Goal: Check status: Check status

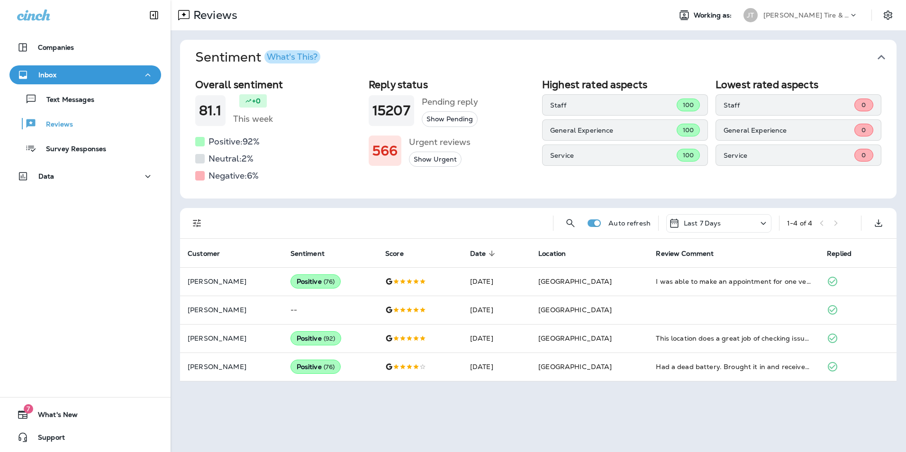
click at [432, 163] on button "Show Urgent" at bounding box center [435, 160] width 53 height 16
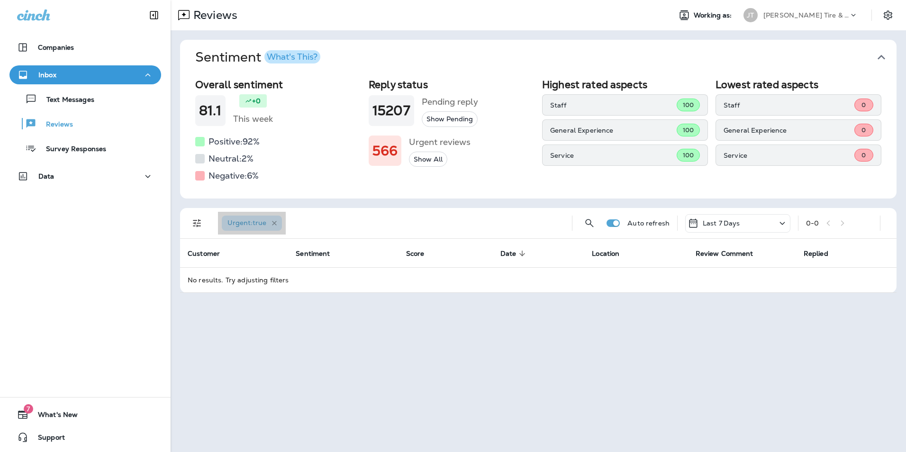
click at [275, 224] on icon "button" at bounding box center [274, 223] width 5 height 5
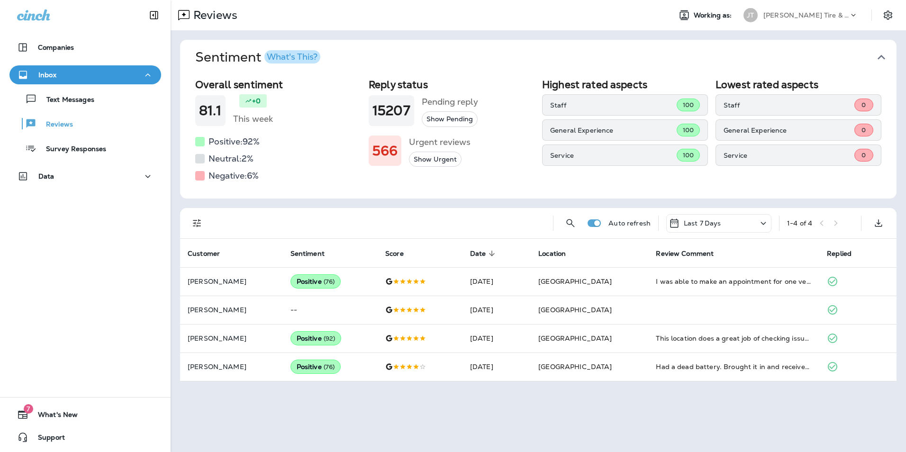
click at [455, 119] on button "Show Pending" at bounding box center [450, 119] width 56 height 16
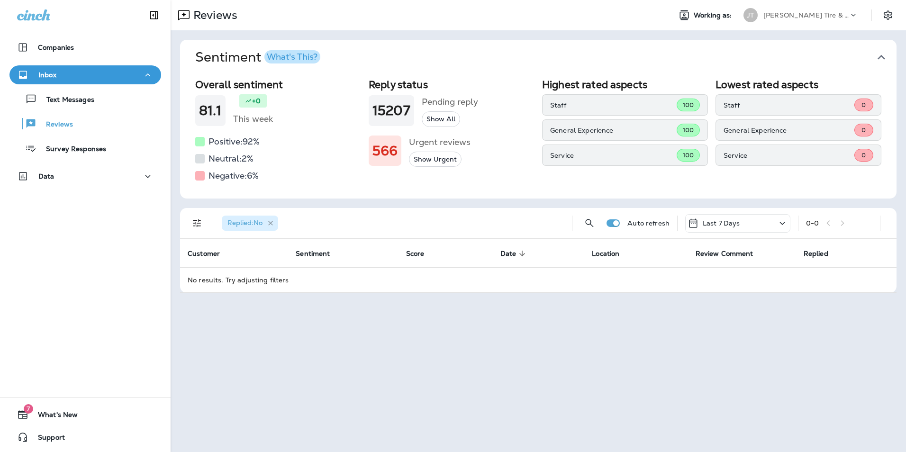
click at [272, 221] on icon "button" at bounding box center [271, 224] width 8 height 8
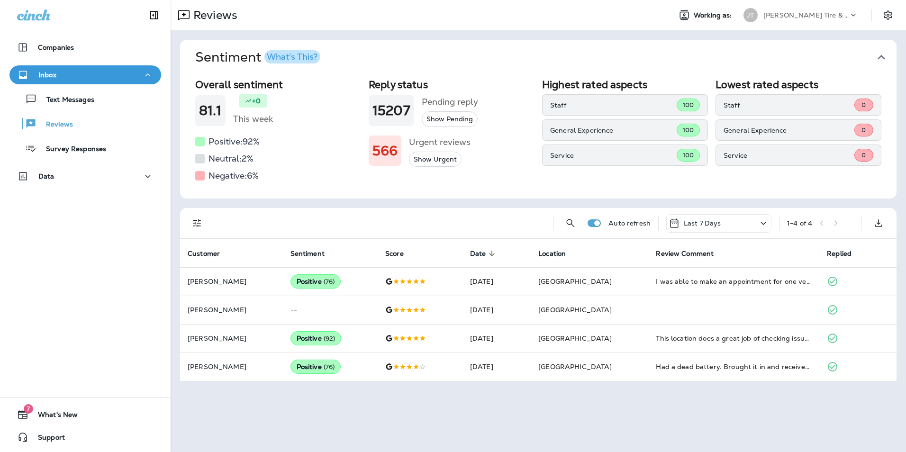
click at [765, 221] on icon at bounding box center [763, 224] width 11 height 12
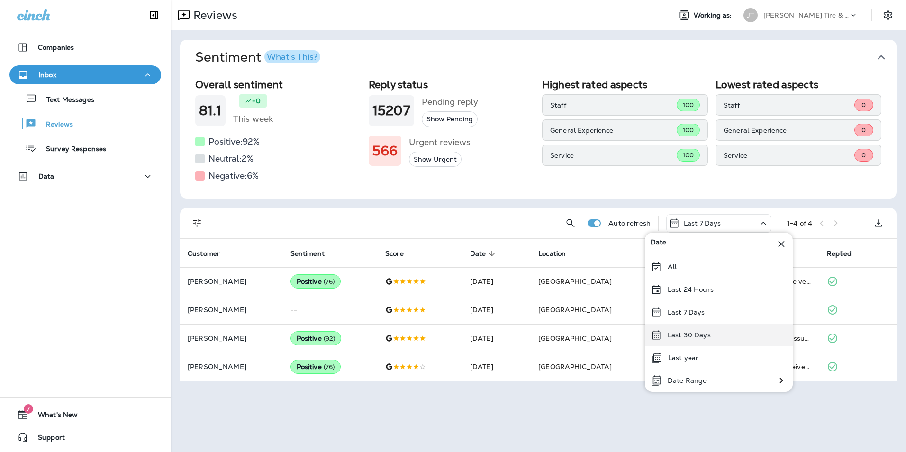
click at [704, 336] on p "Last 30 Days" at bounding box center [689, 335] width 43 height 8
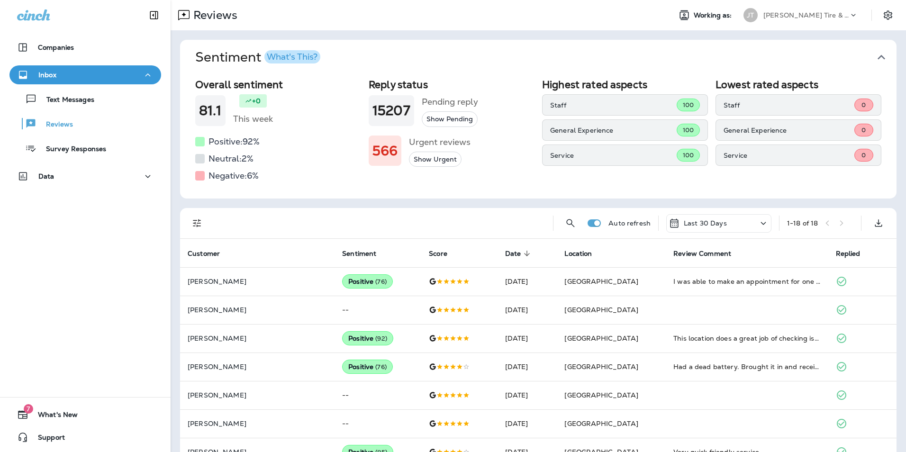
click at [758, 222] on icon at bounding box center [763, 224] width 11 height 12
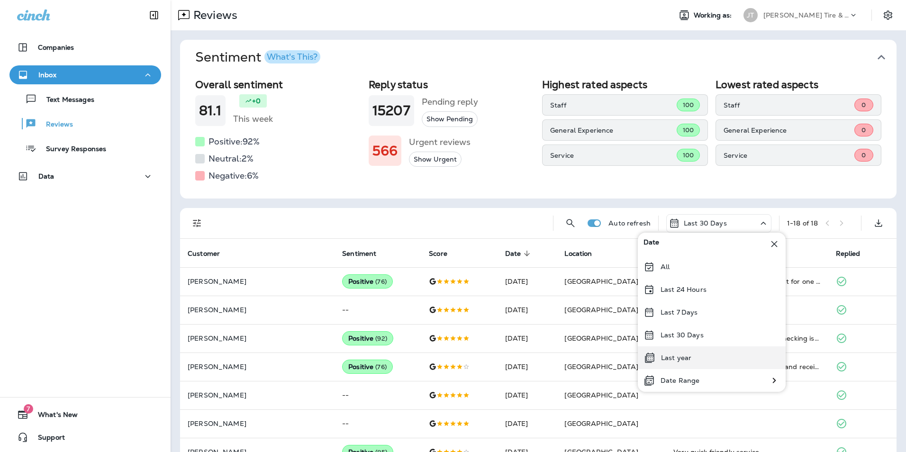
click at [691, 362] on div "Last year" at bounding box center [712, 358] width 148 height 23
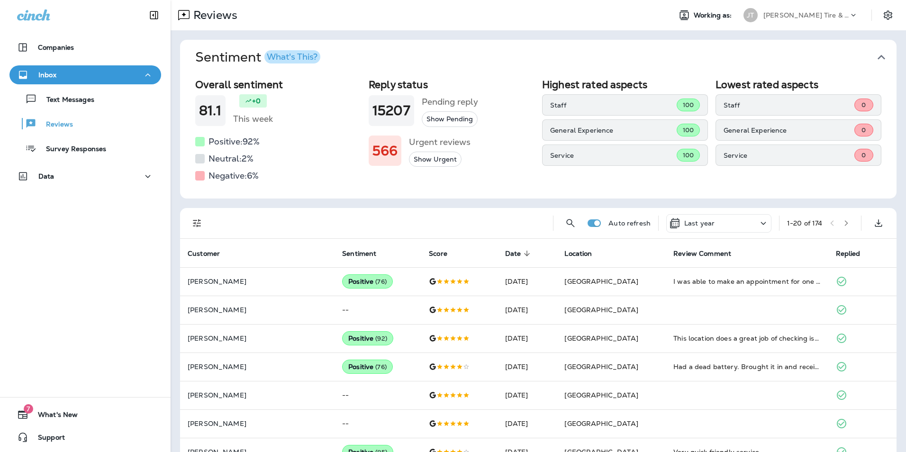
click at [758, 221] on icon at bounding box center [763, 224] width 11 height 12
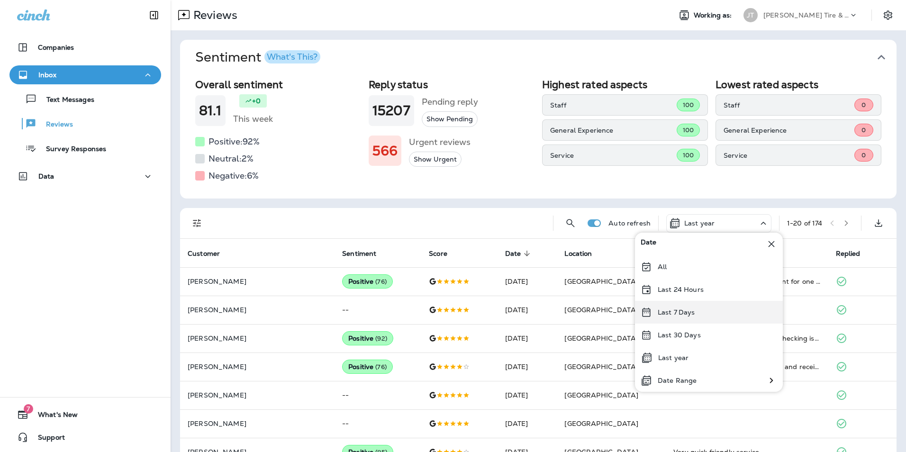
click at [681, 305] on div "Last 7 Days" at bounding box center [709, 312] width 148 height 23
